Goal: Use online tool/utility: Utilize a website feature to perform a specific function

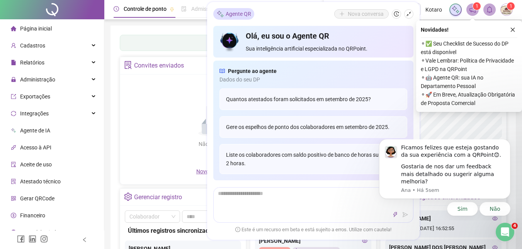
click at [54, 198] on span "Gerar QRCode" at bounding box center [37, 198] width 34 height 6
